Goal: Information Seeking & Learning: Learn about a topic

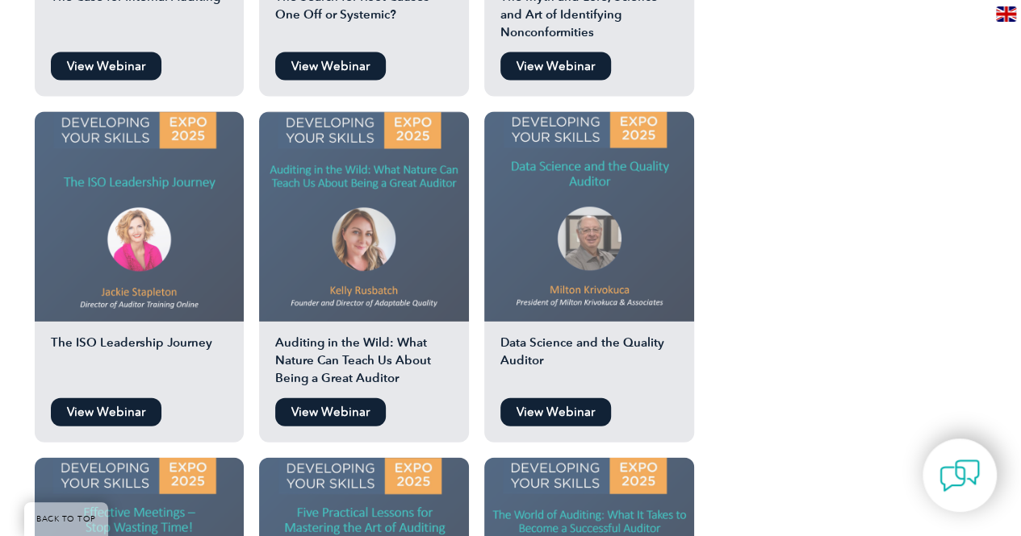
scroll to position [1775, 0]
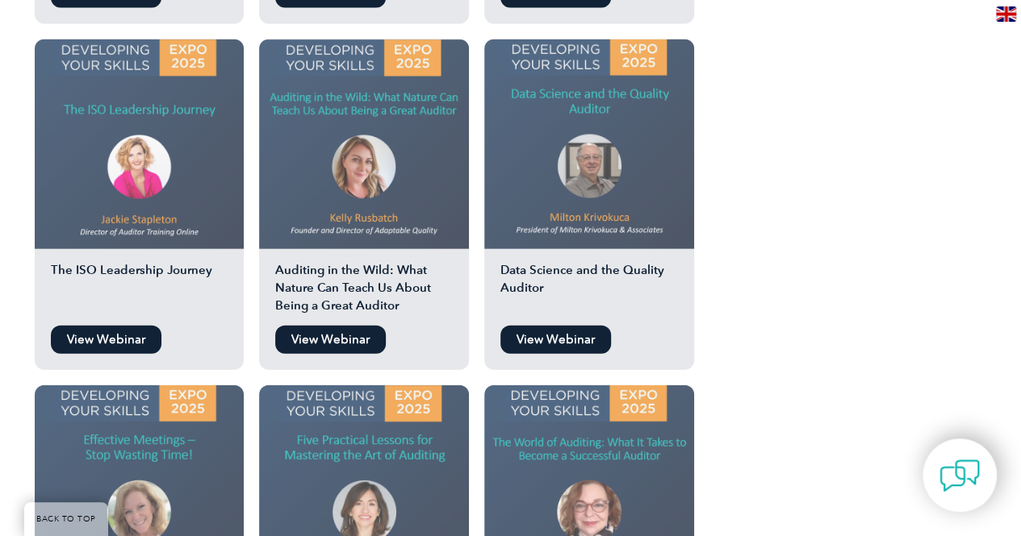
click at [337, 326] on link "View Webinar" at bounding box center [330, 340] width 111 height 28
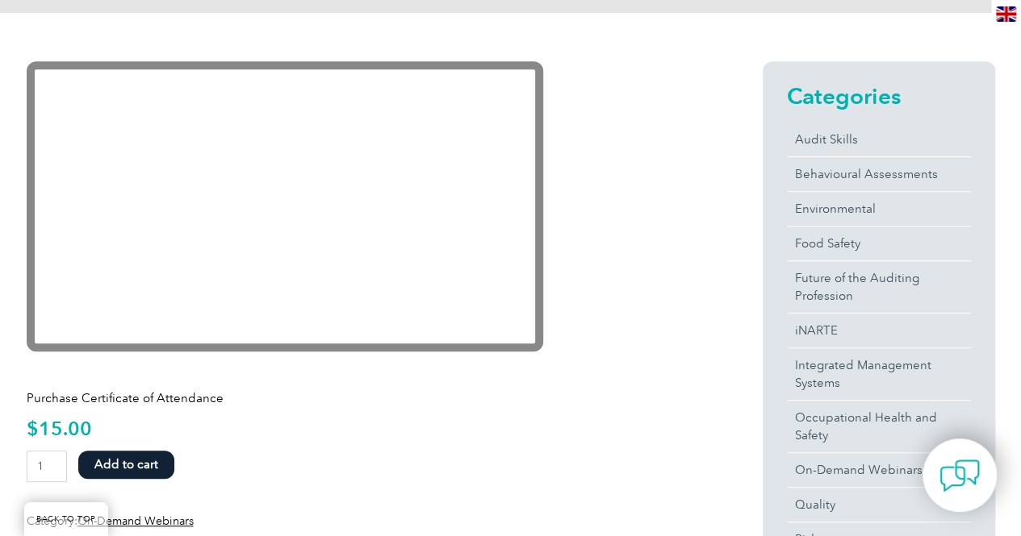
scroll to position [484, 0]
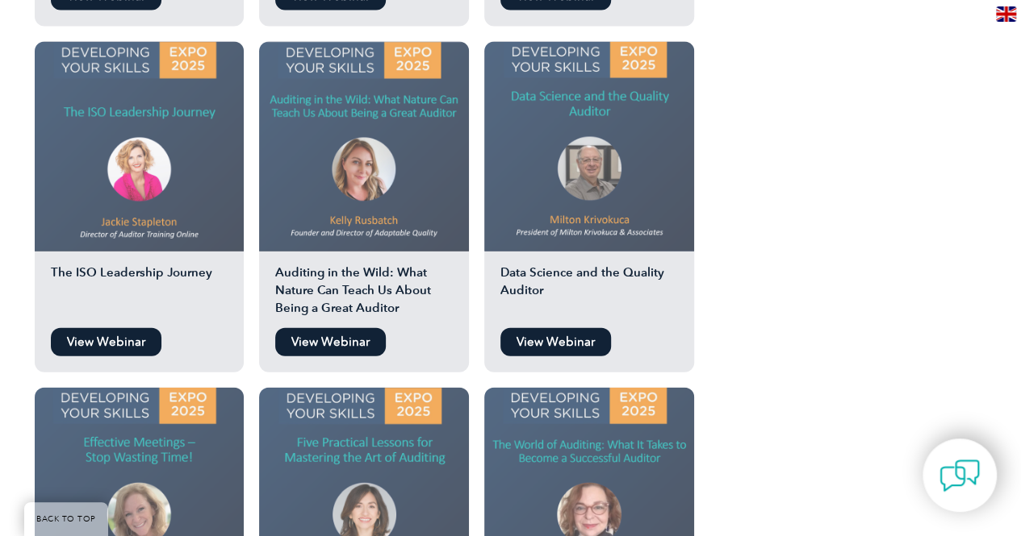
scroll to position [1775, 0]
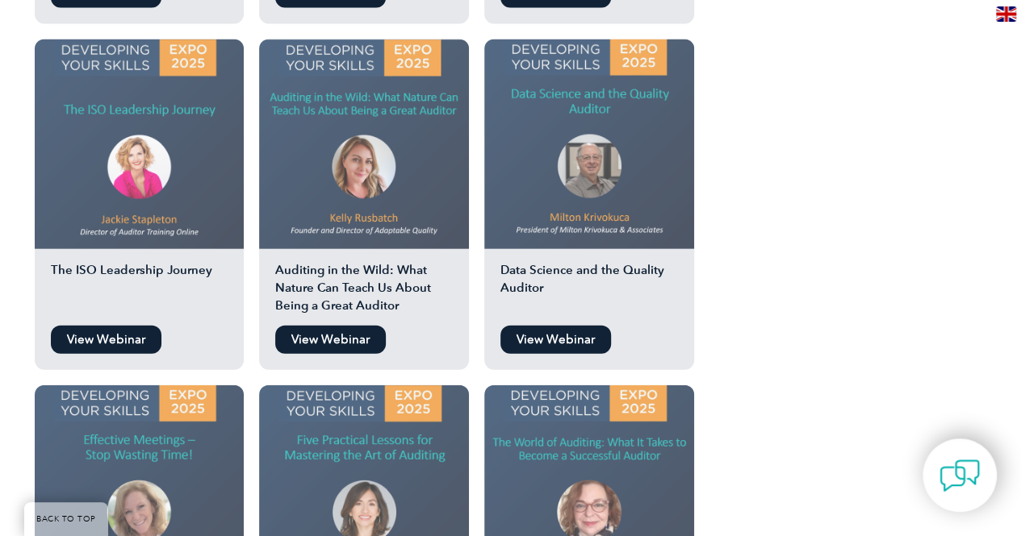
click at [160, 126] on img at bounding box center [140, 145] width 210 height 210
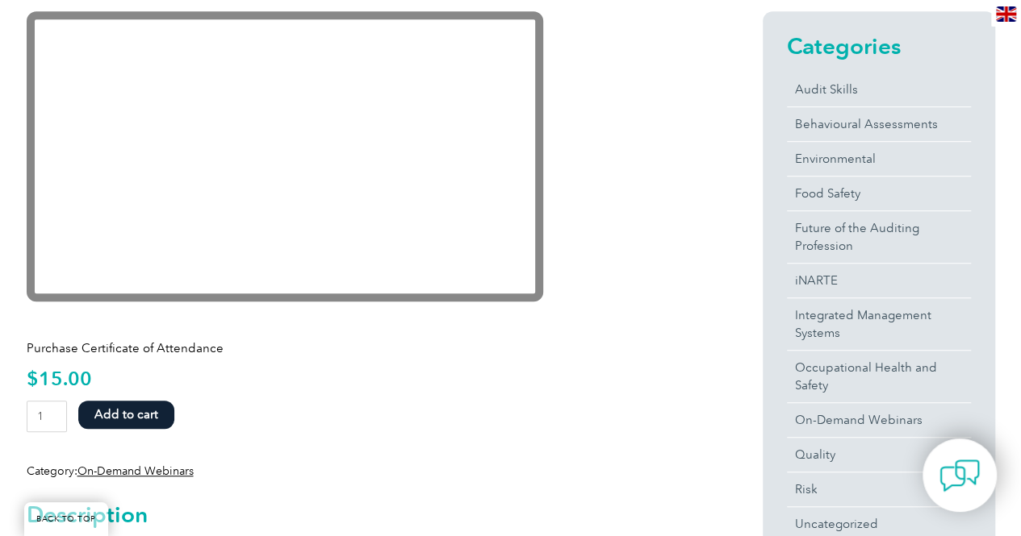
scroll to position [403, 0]
